Goal: Find specific page/section

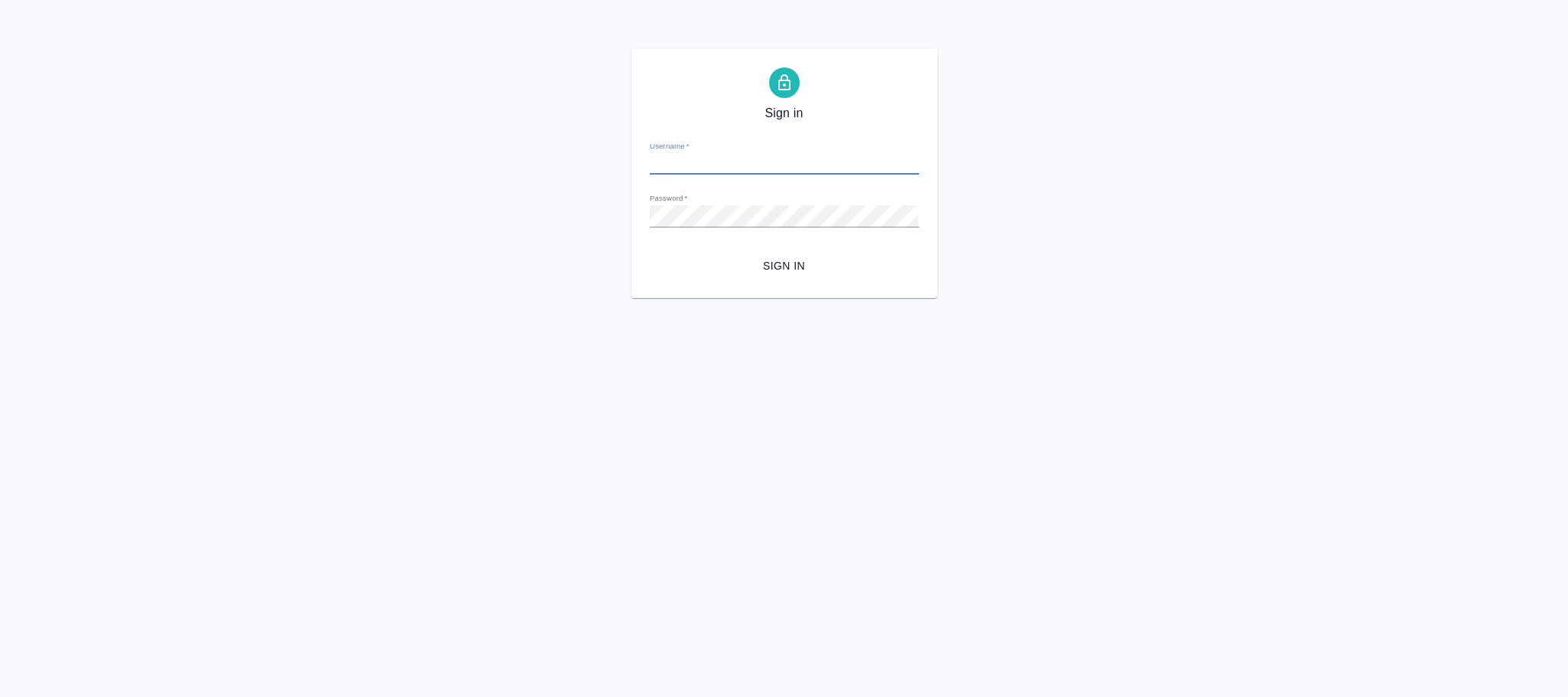
type input "[PERSON_NAME][EMAIL_ADDRESS][DOMAIN_NAME]"
click at [793, 270] on span "Sign in" at bounding box center [784, 266] width 245 height 19
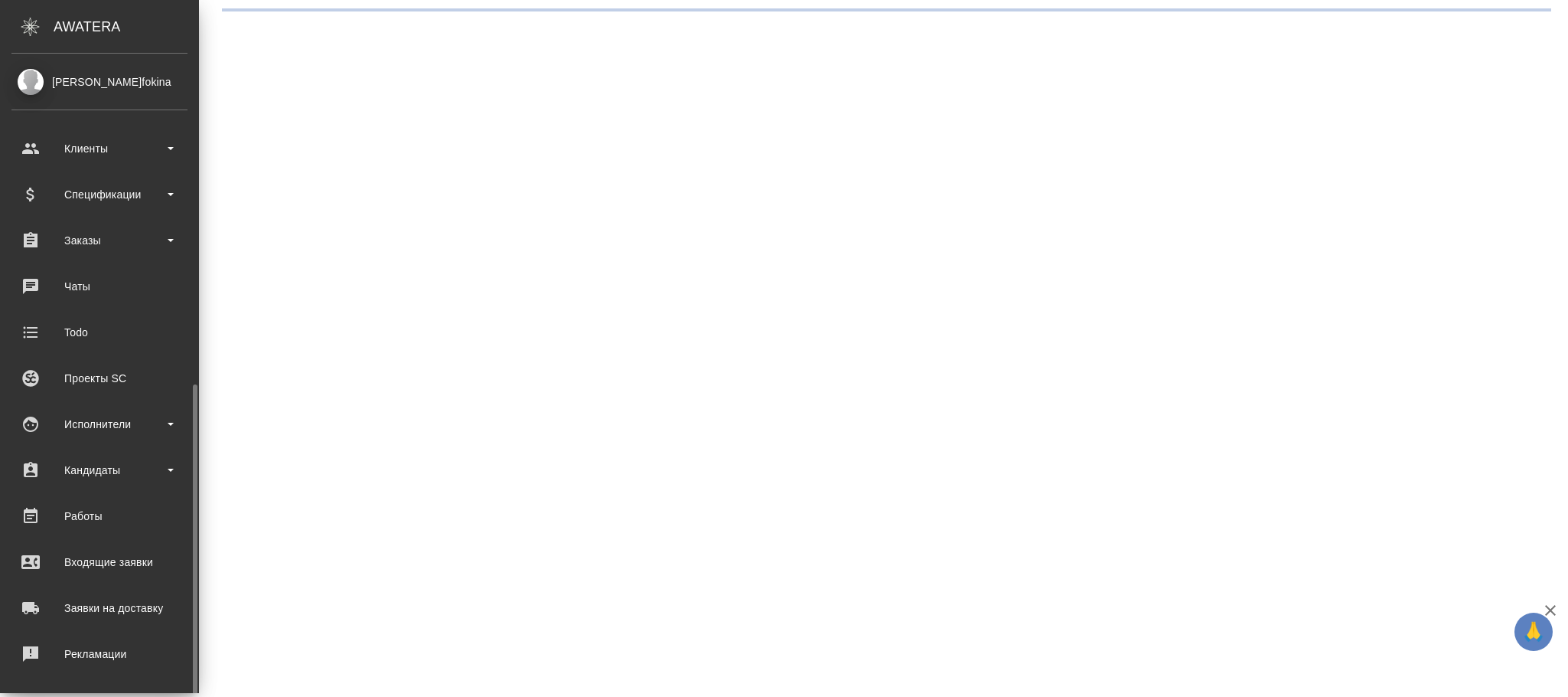
scroll to position [186, 0]
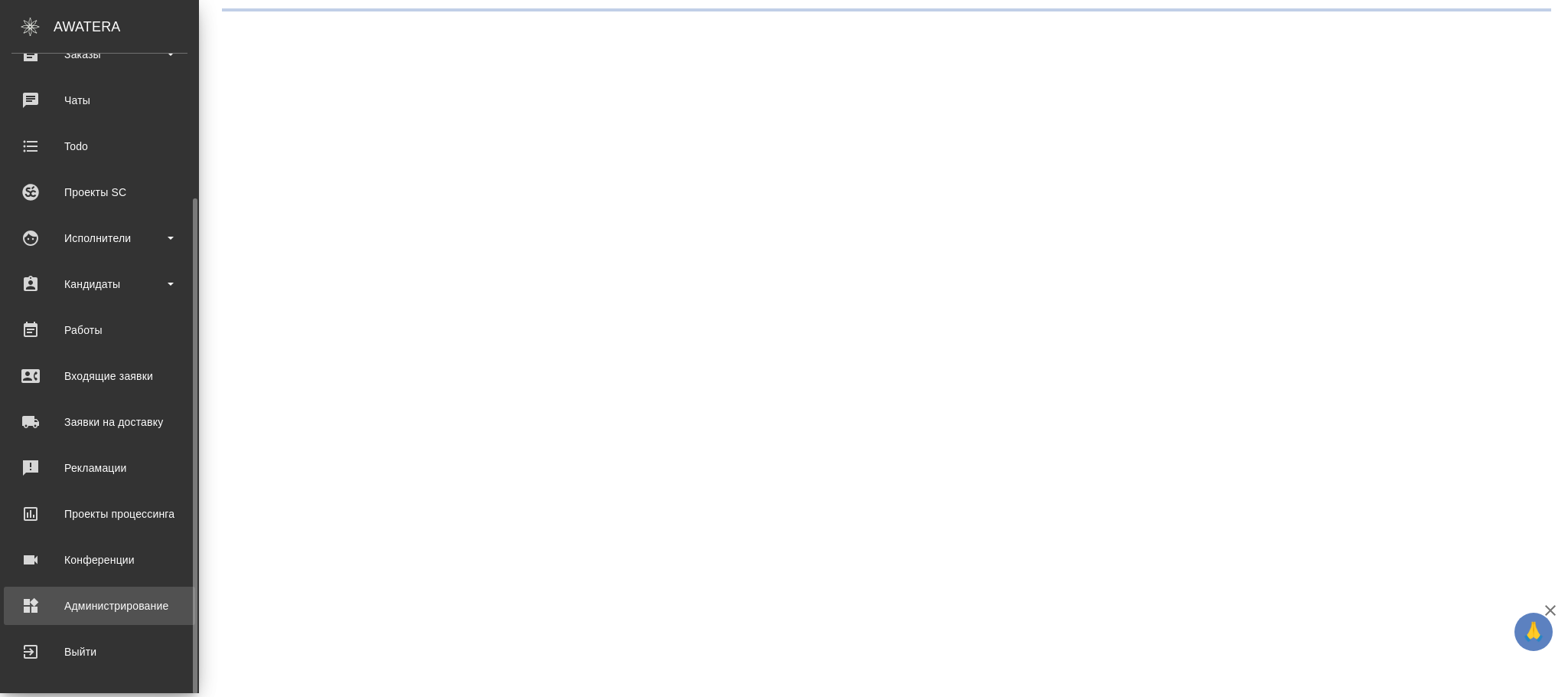
click at [101, 607] on div "Администрирование" at bounding box center [99, 605] width 176 height 23
